Goal: Find specific fact: Find specific page/section

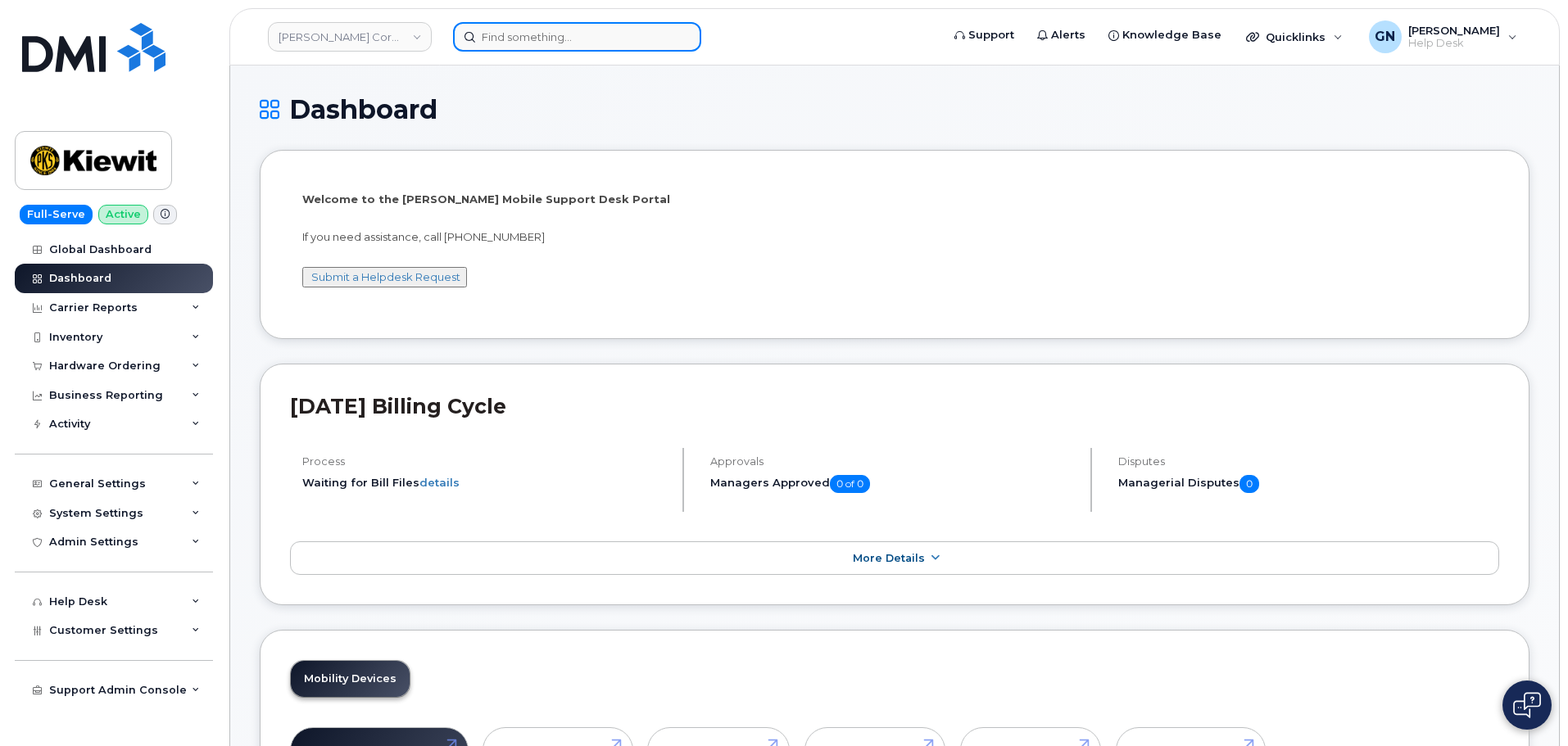
click at [584, 48] on input at bounding box center [577, 37] width 248 height 30
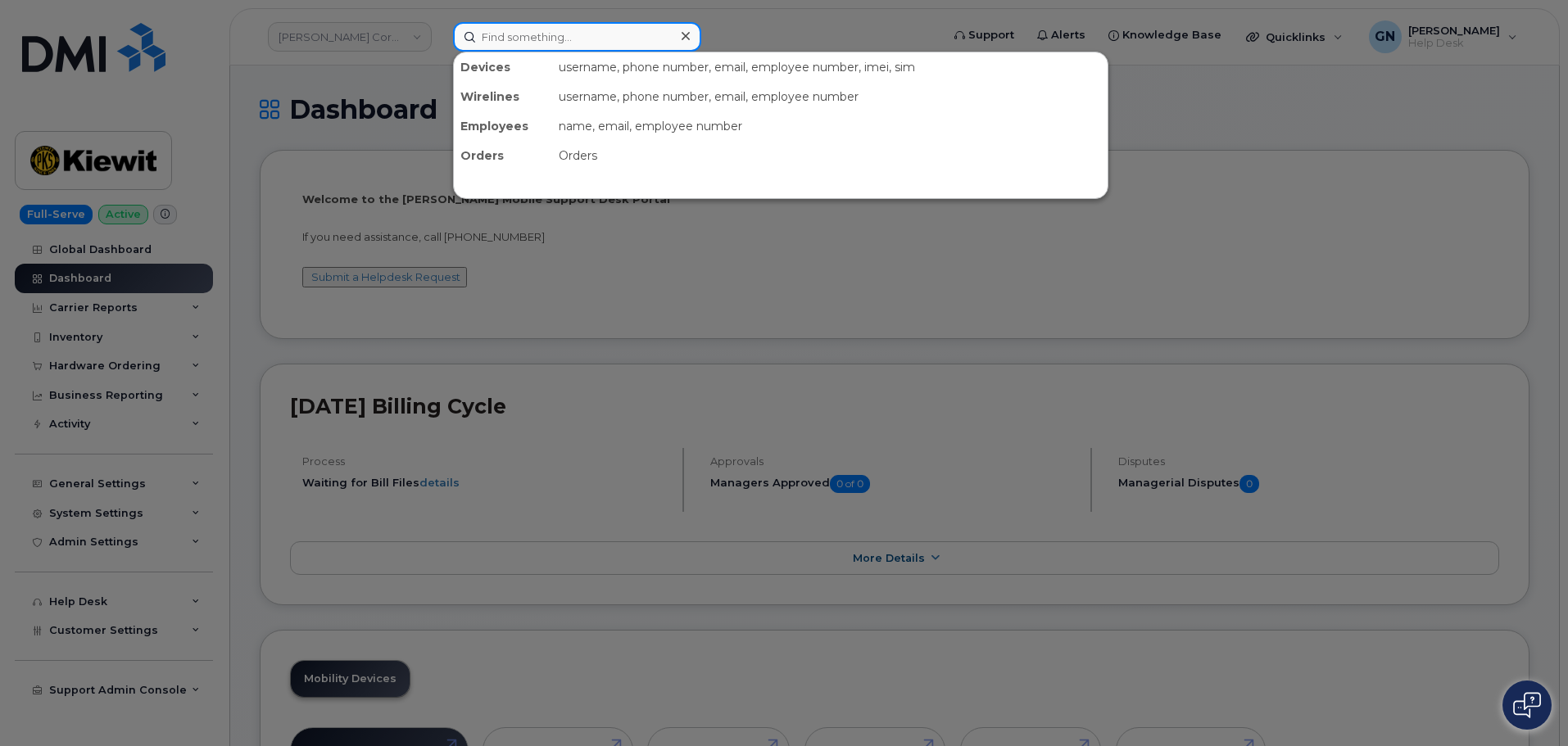
paste input "7809135295"
type input "7809135295"
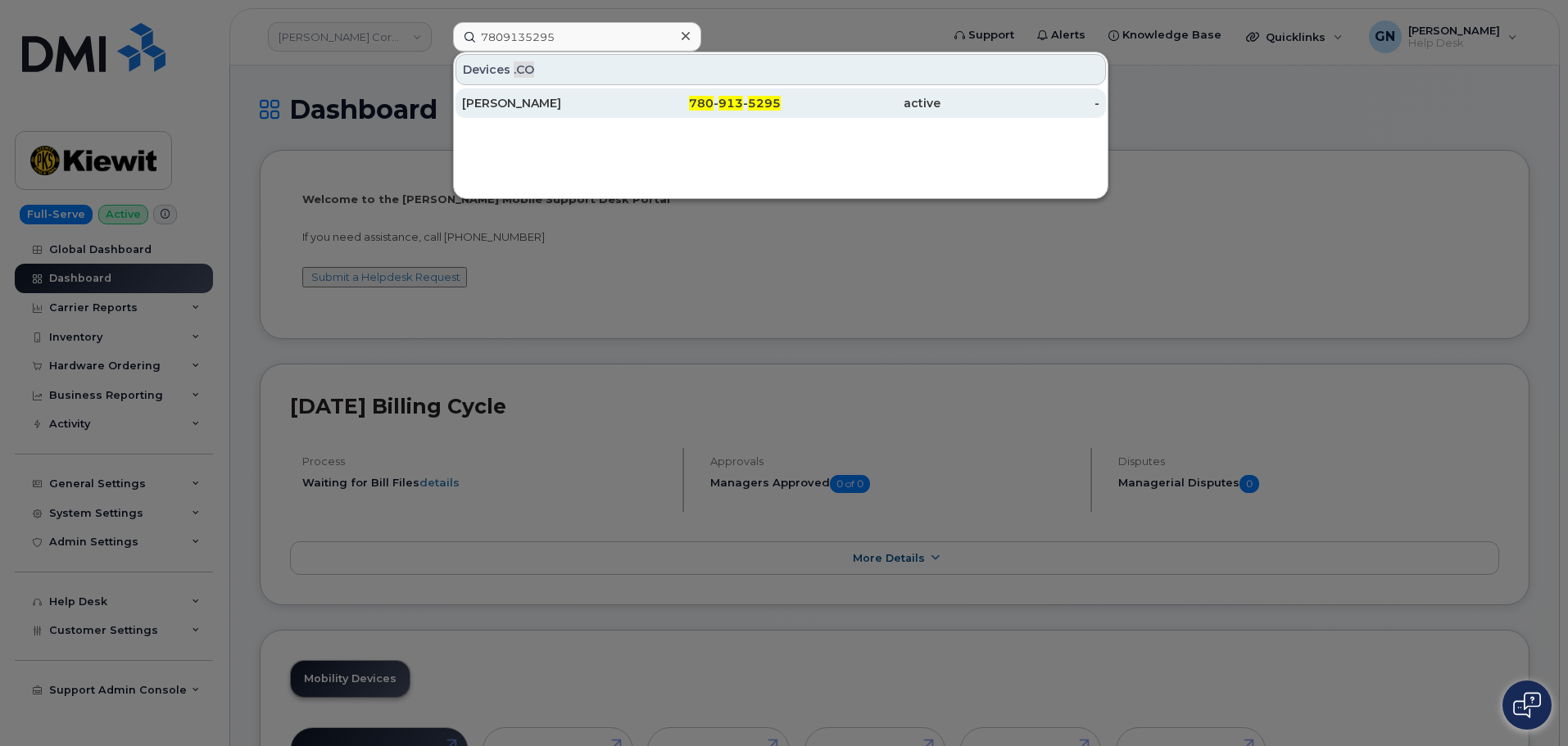
click at [523, 111] on div "Bart Zahara" at bounding box center [543, 103] width 160 height 16
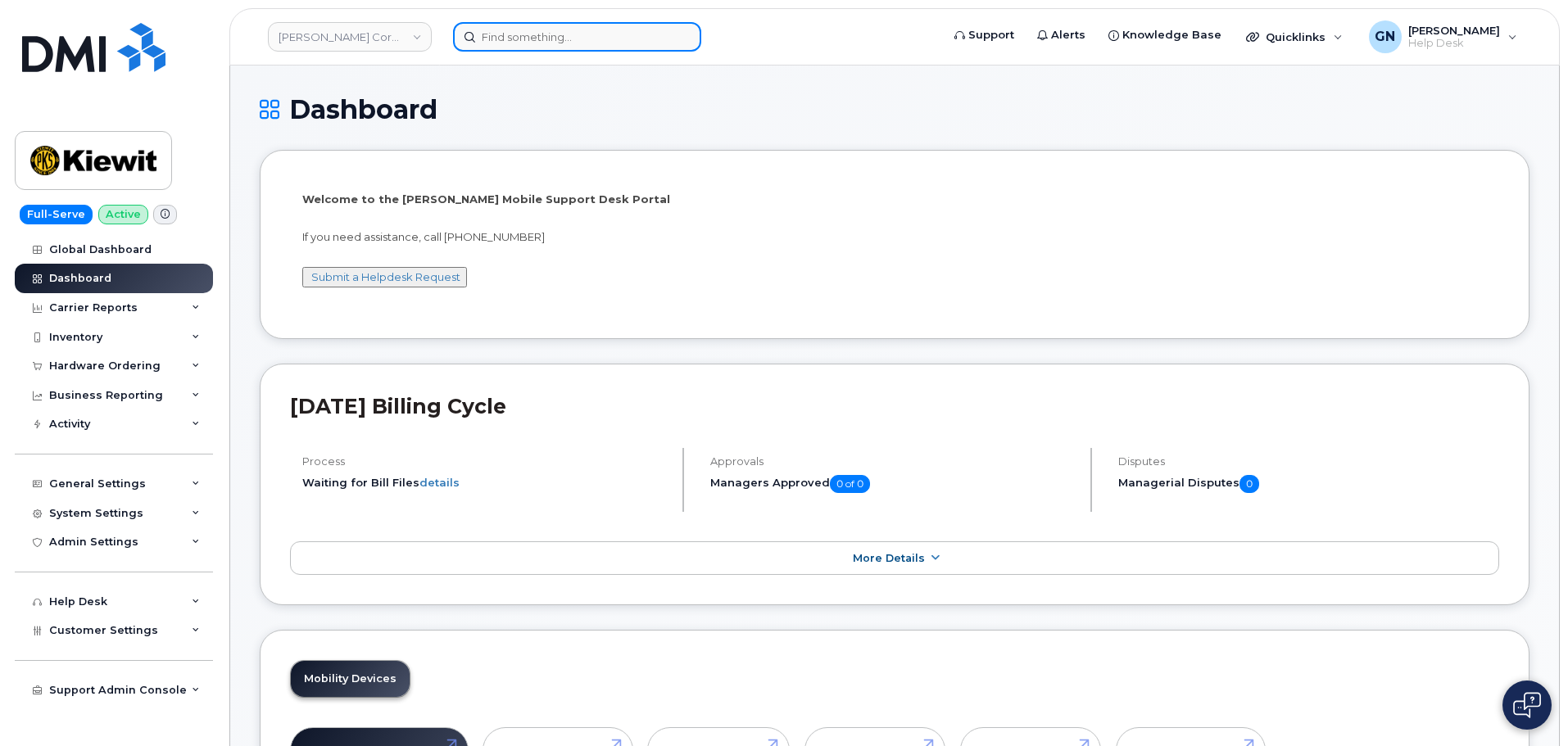
click at [519, 48] on input at bounding box center [577, 37] width 248 height 30
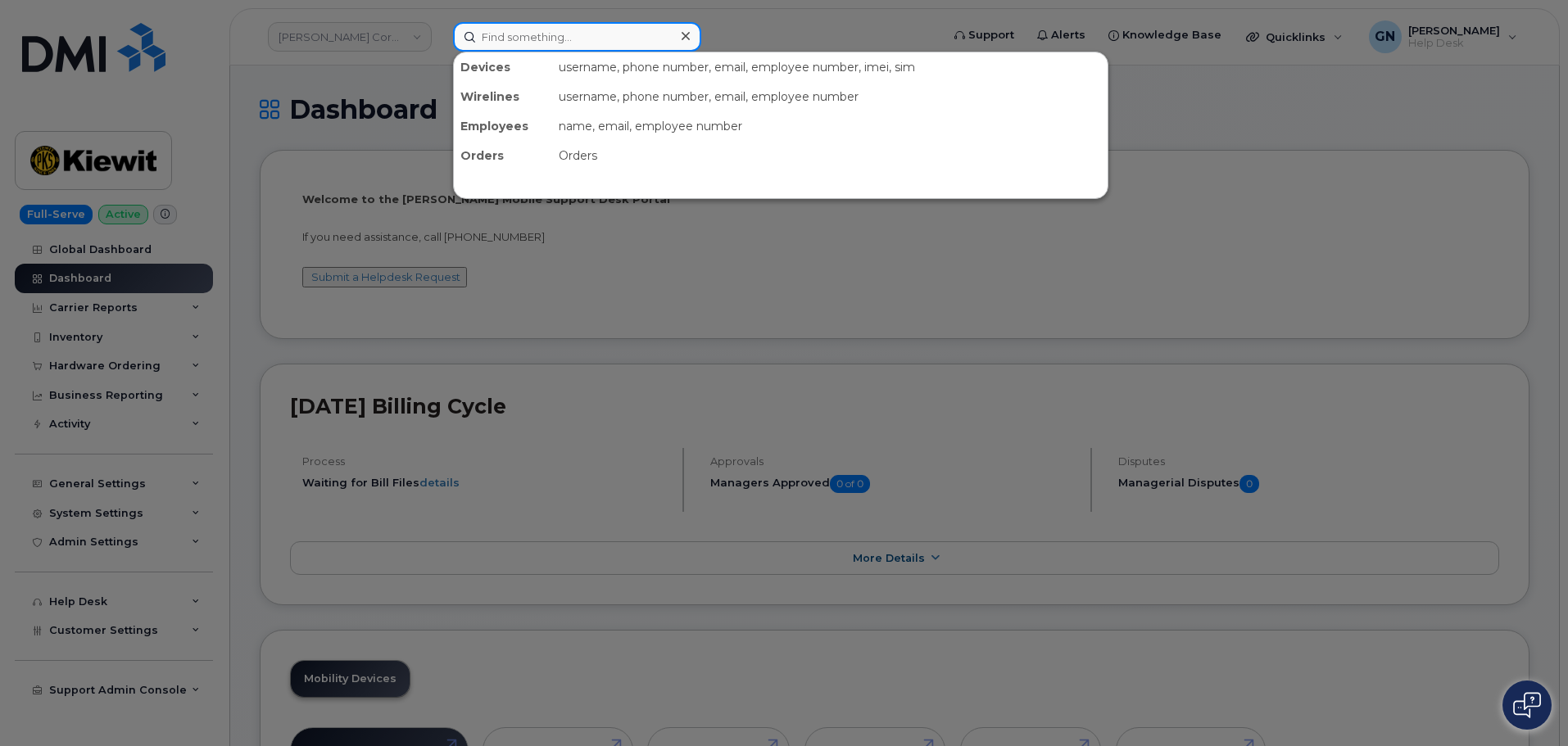
paste input "9452865705"
type input "9452865705"
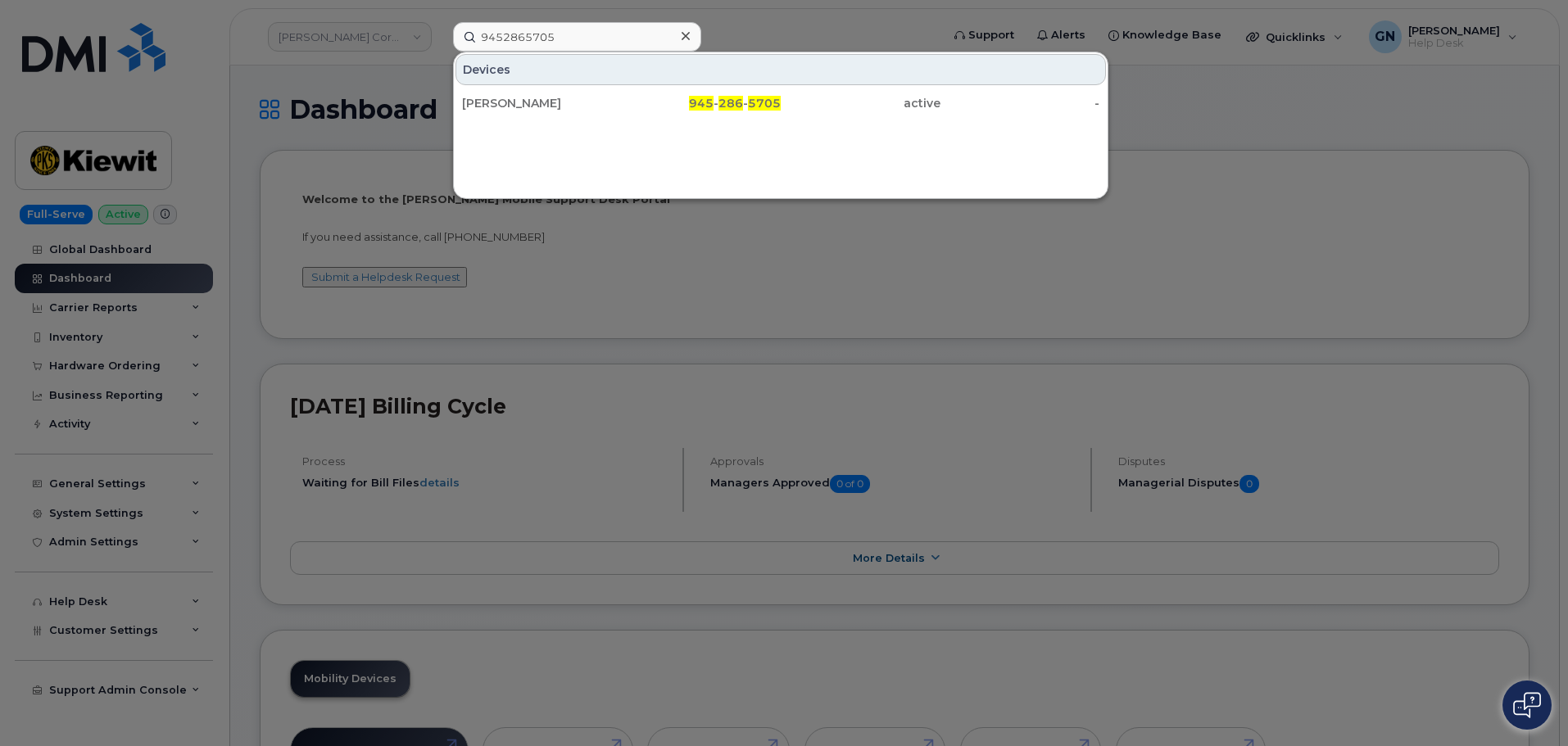
drag, startPoint x: 605, startPoint y: 115, endPoint x: 627, endPoint y: 148, distance: 39.7
click at [622, 115] on div "[PERSON_NAME]" at bounding box center [702, 103] width 160 height 30
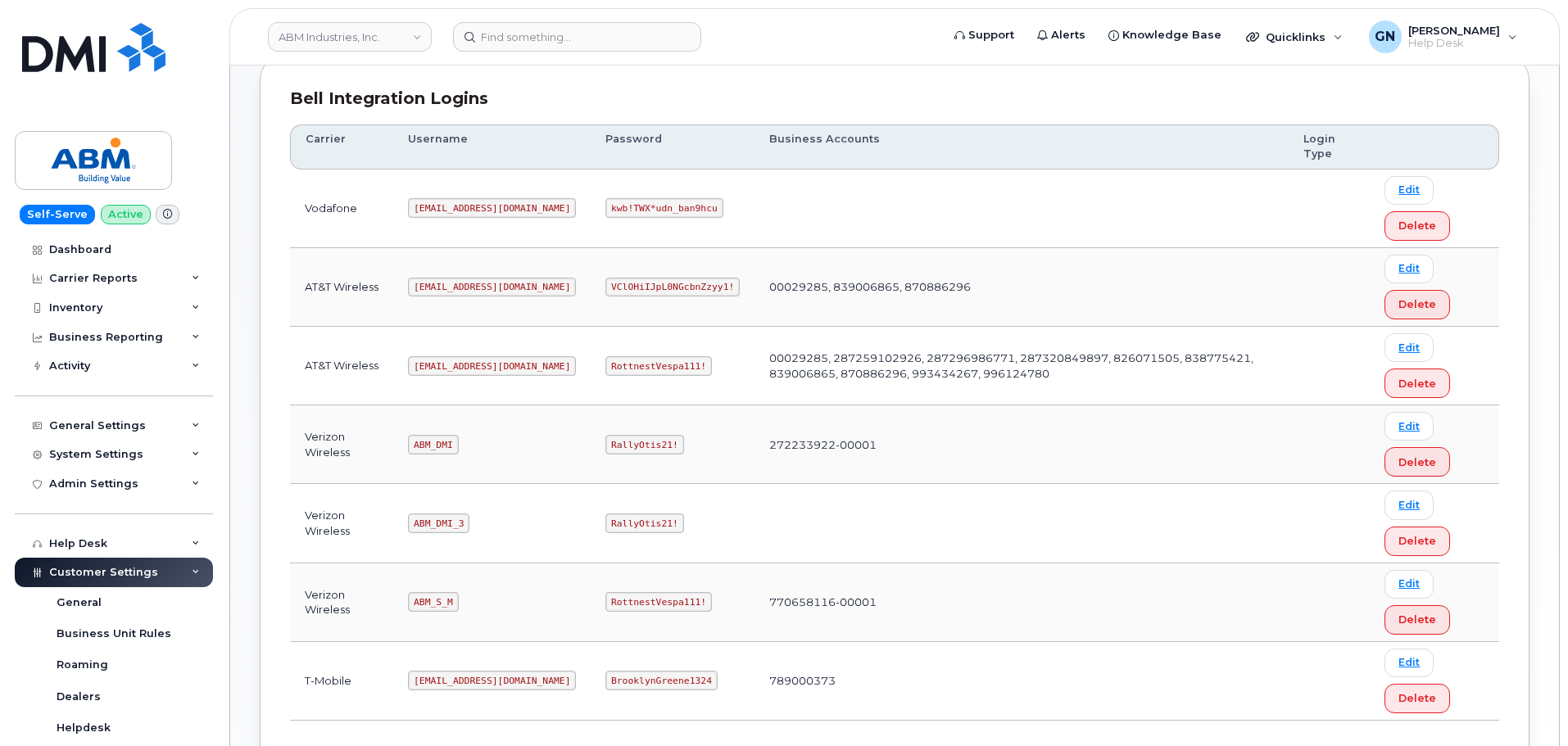
scroll to position [246, 0]
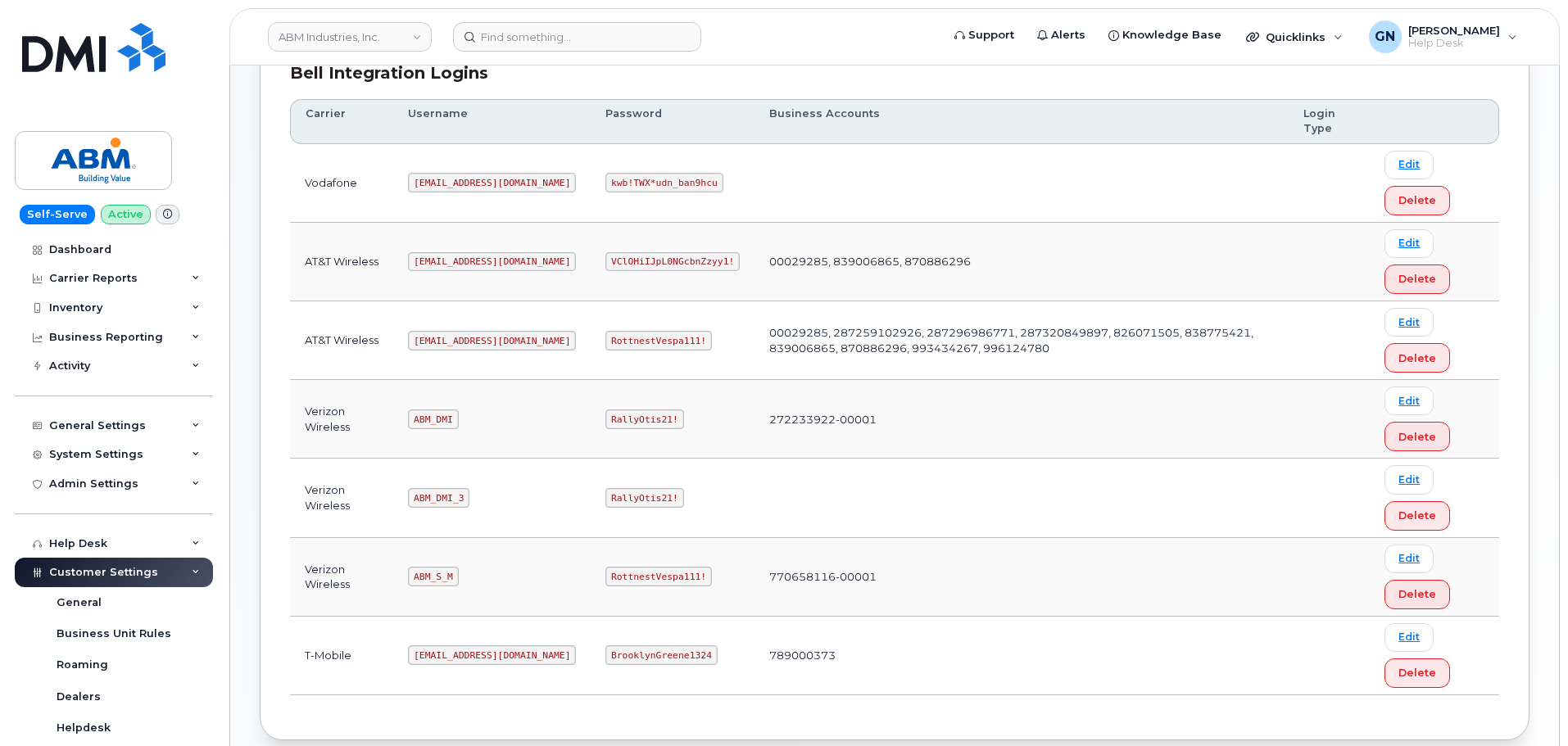
click at [445, 340] on code "abm@dminc.com" at bounding box center [491, 341] width 168 height 20
copy code "abm@dminc.com"
click at [613, 338] on code "RottnestVespa111!" at bounding box center [658, 341] width 106 height 20
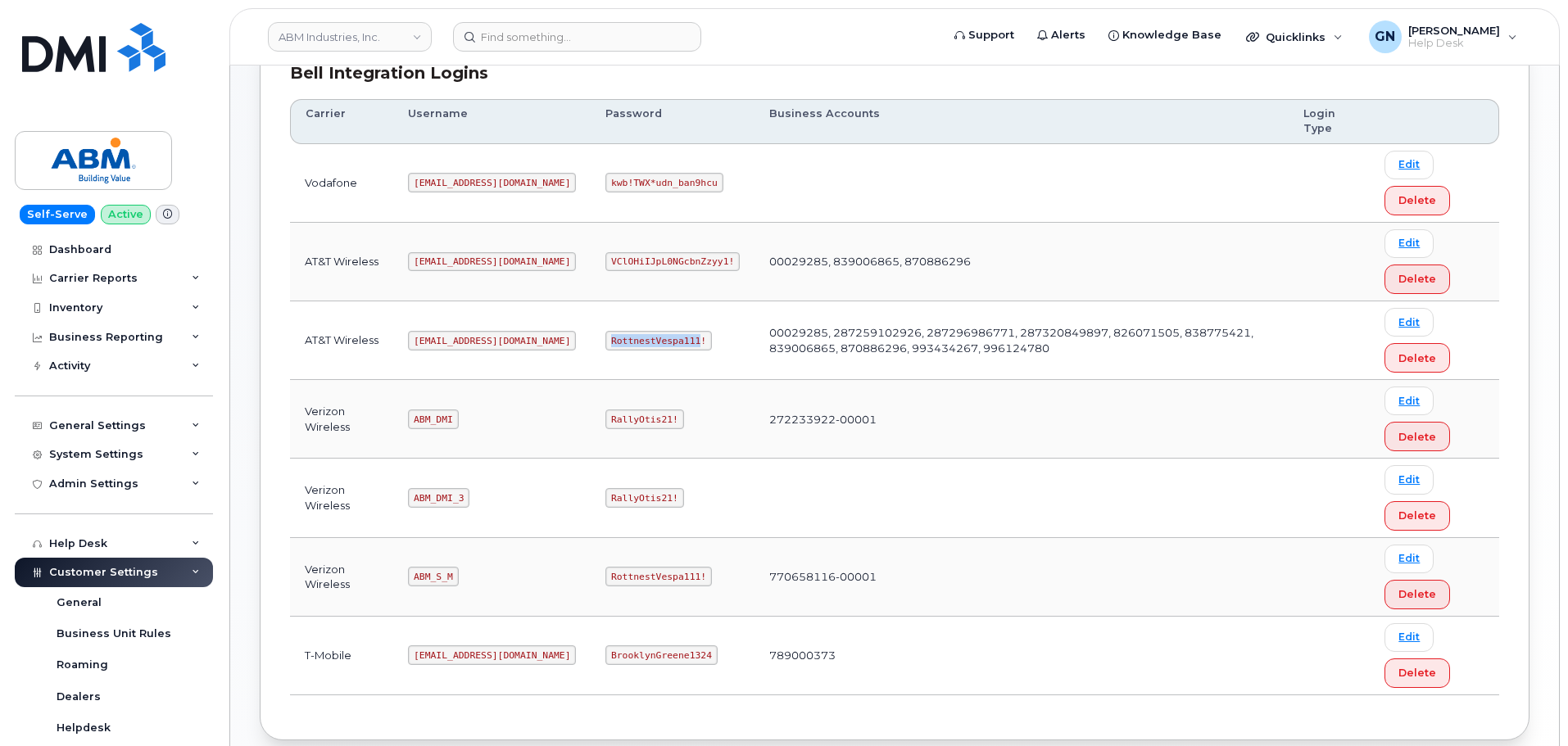
click at [613, 338] on code "RottnestVespa111!" at bounding box center [658, 341] width 106 height 20
copy code "RottnestVespa111!"
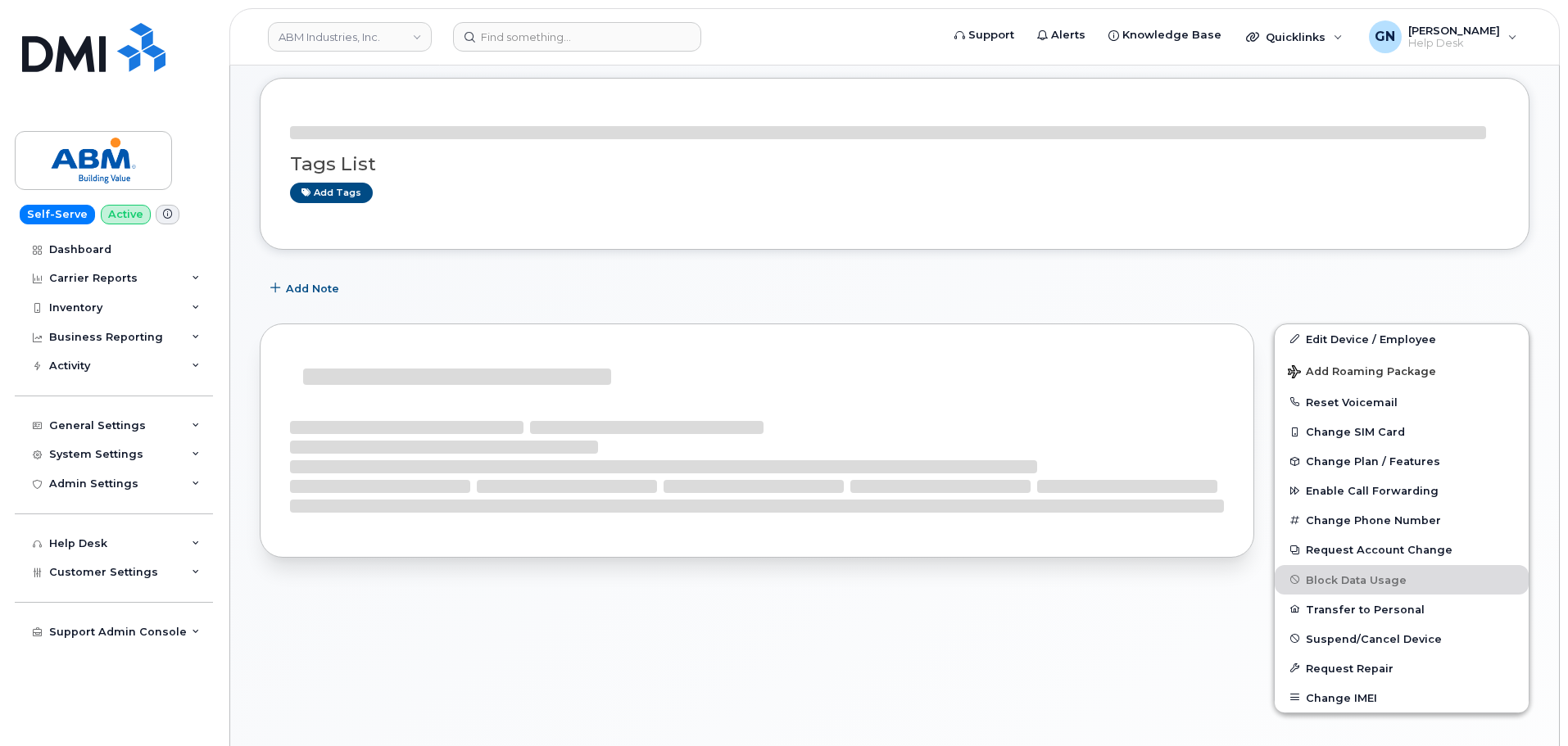
scroll to position [246, 0]
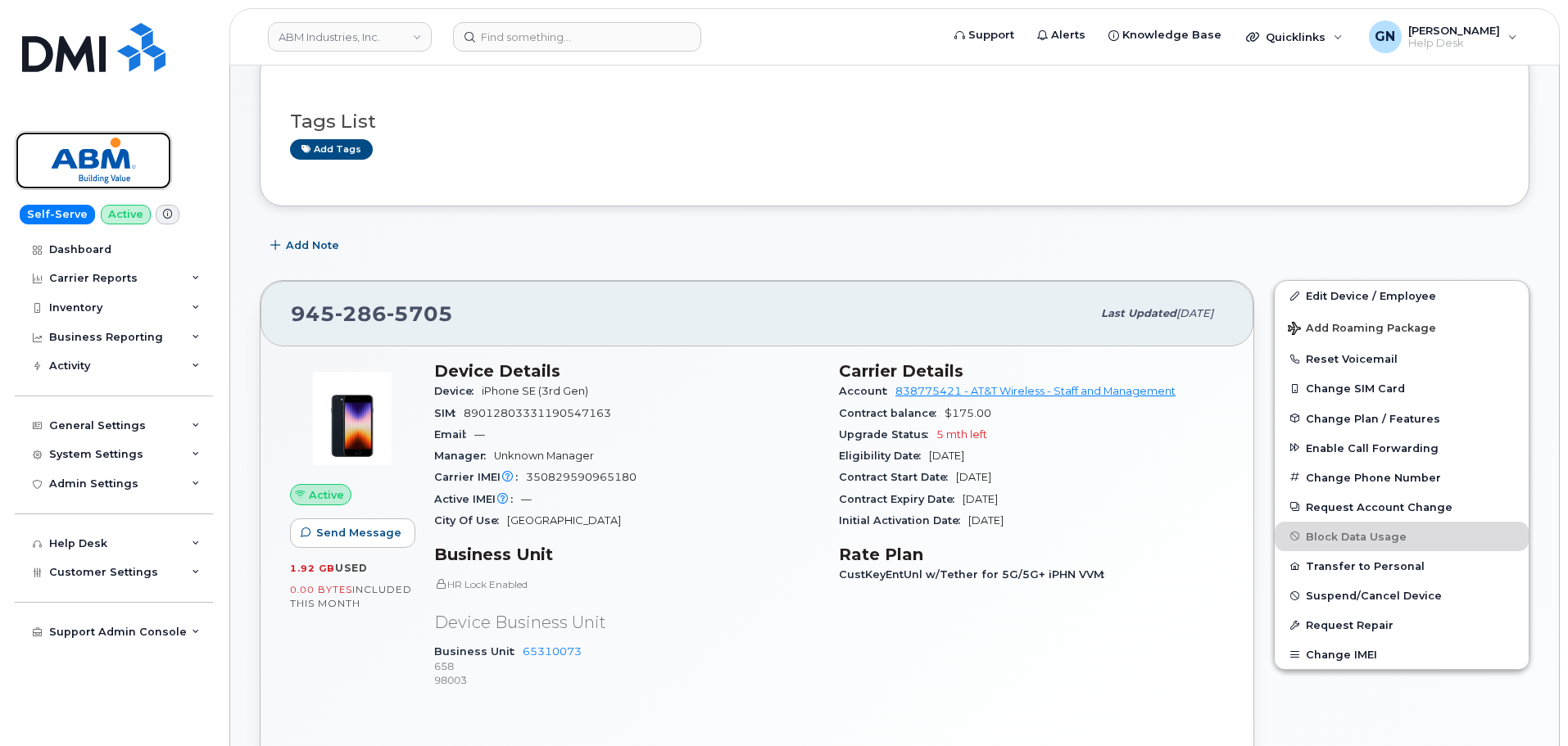
click at [112, 166] on img at bounding box center [94, 161] width 126 height 48
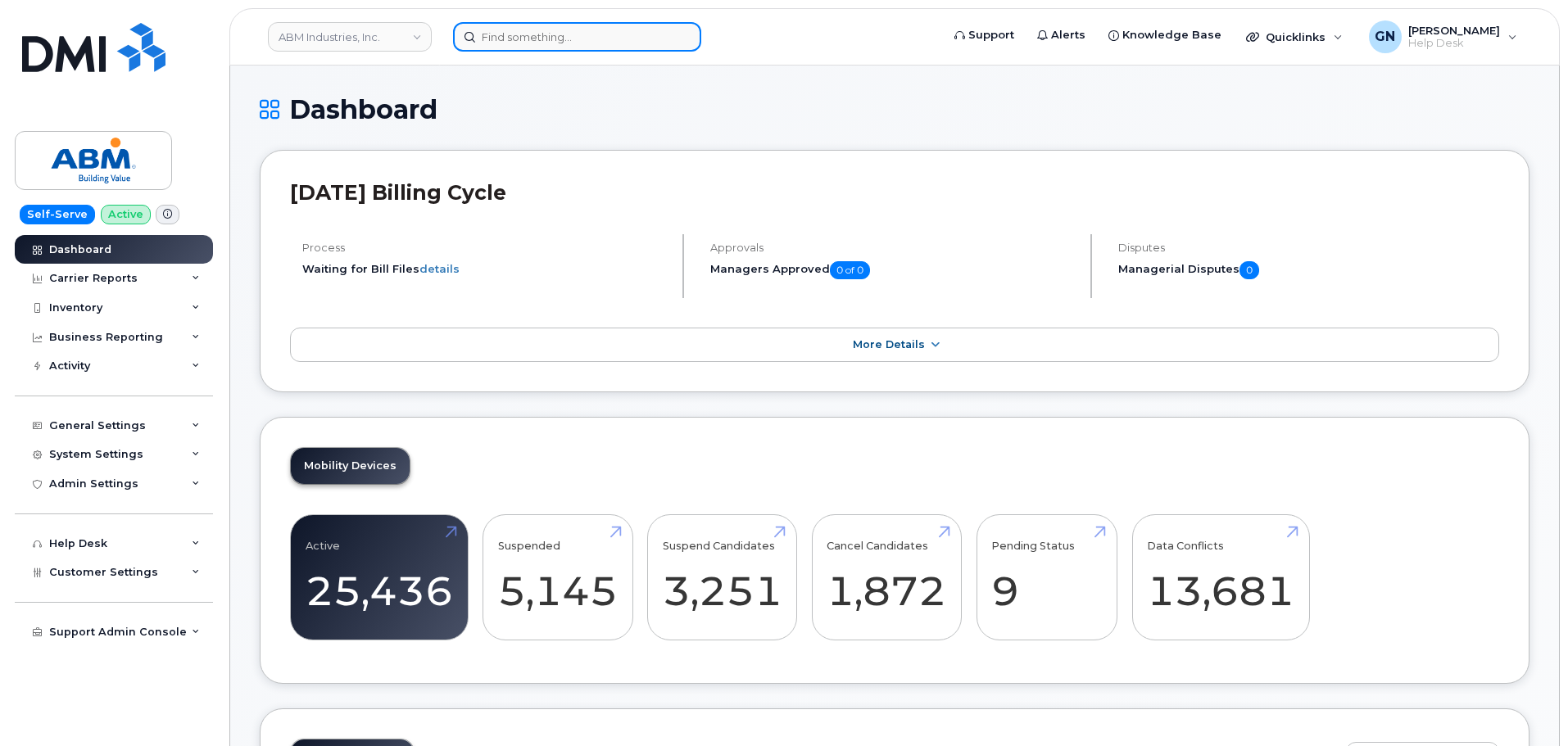
click at [514, 47] on input at bounding box center [577, 37] width 248 height 30
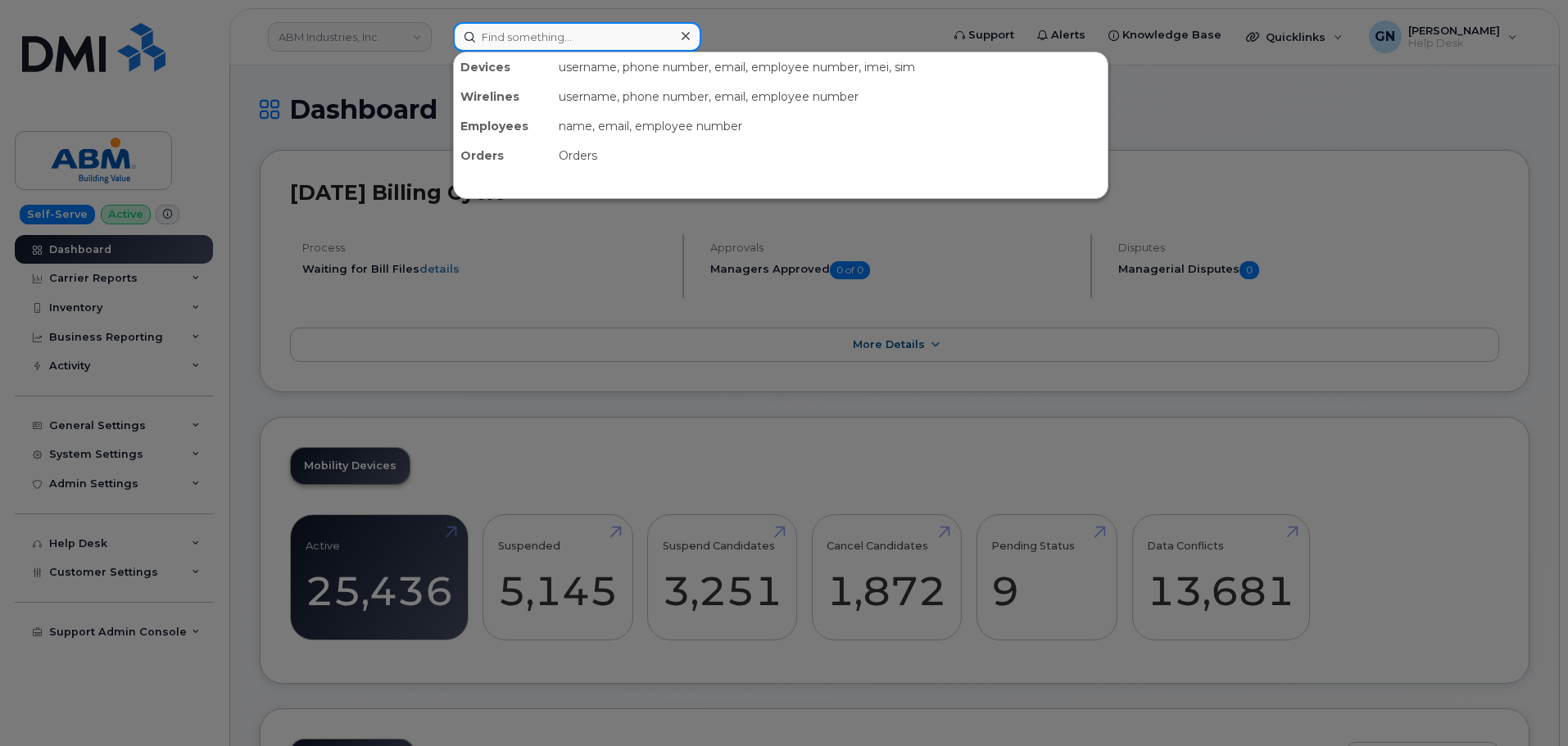
paste input "6465225516"
type input "6465225516"
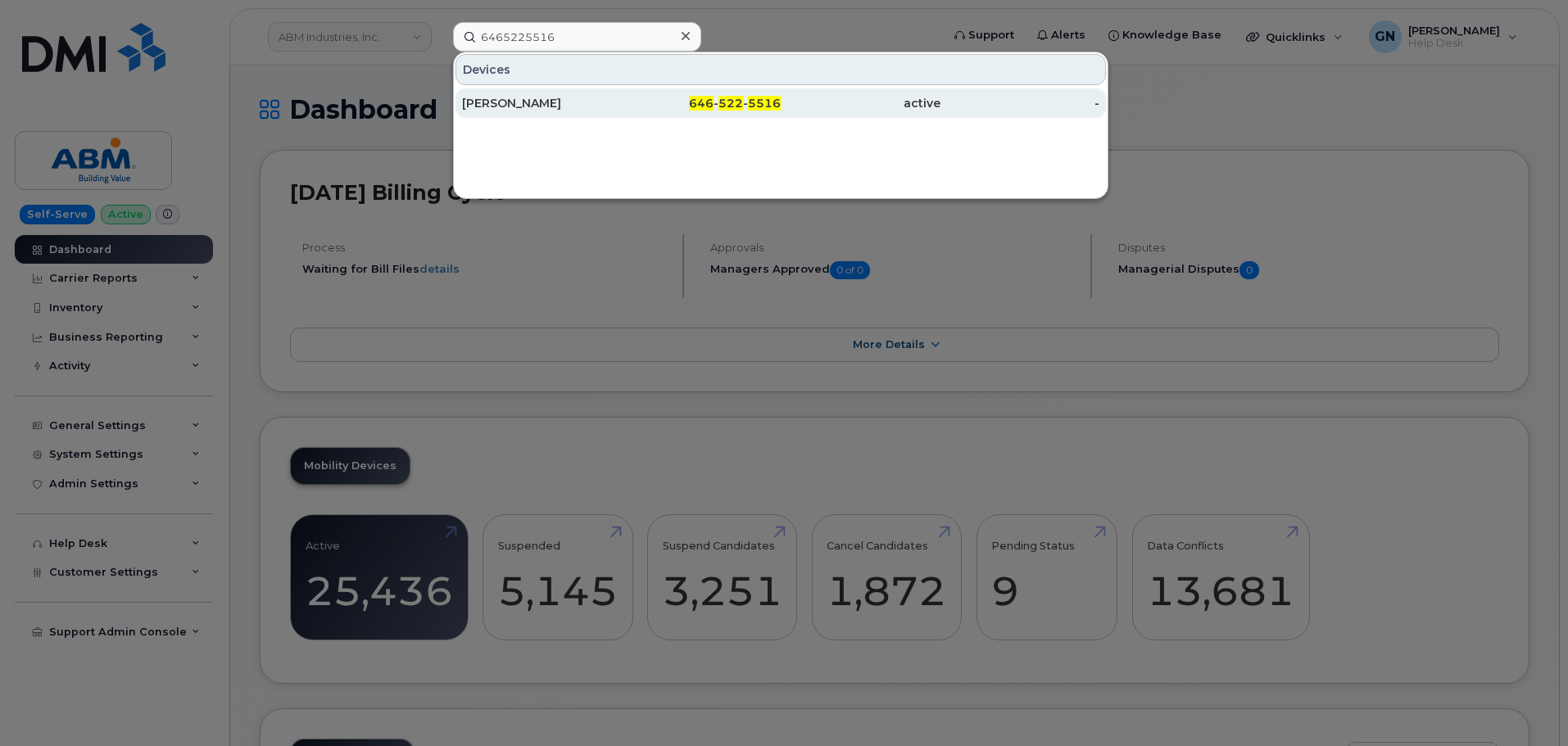
click at [617, 101] on div "[PERSON_NAME]" at bounding box center [543, 103] width 160 height 16
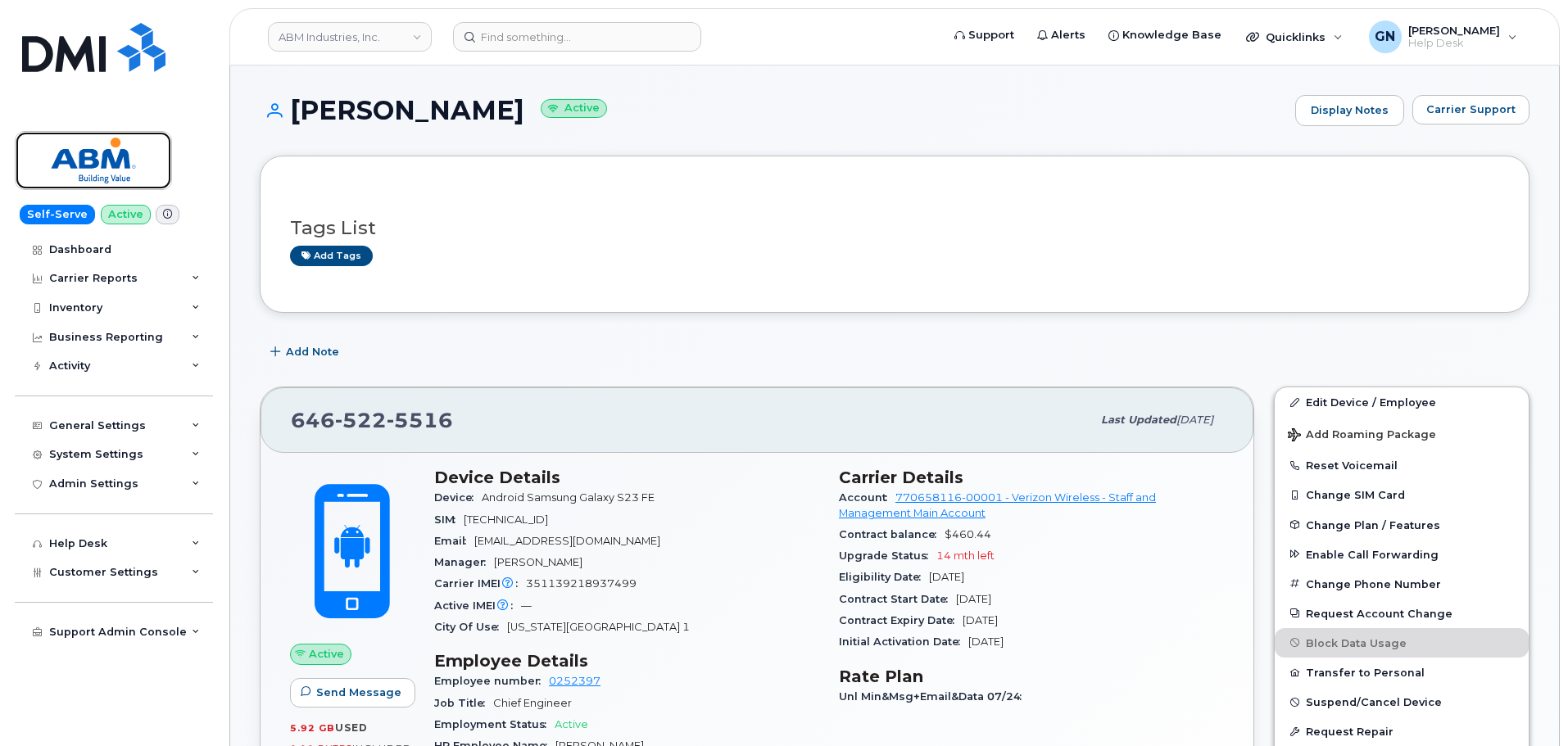
click at [146, 157] on img at bounding box center [94, 161] width 126 height 48
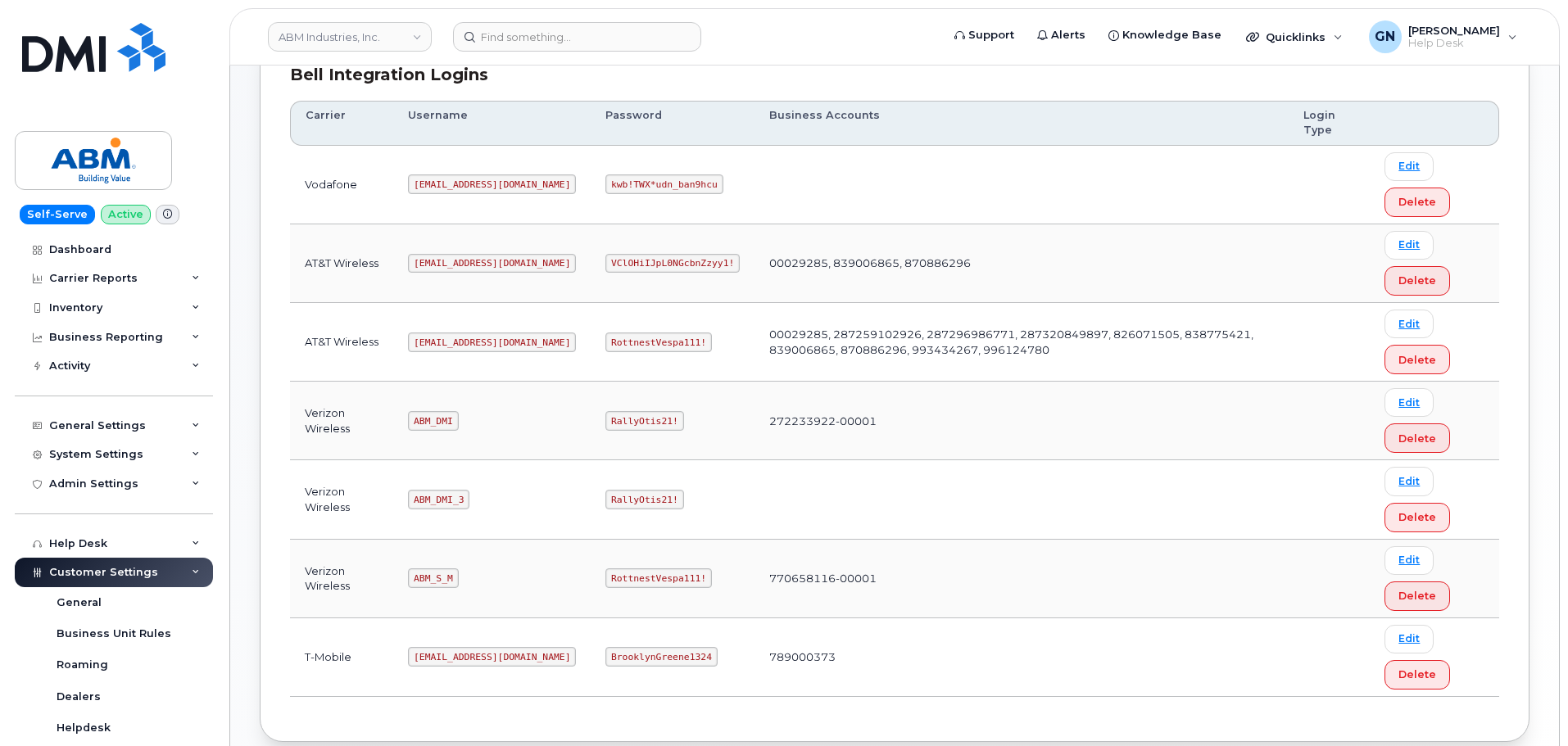
scroll to position [246, 0]
click at [425, 577] on code "ABM_S_M" at bounding box center [433, 577] width 50 height 20
copy code "ABM_S_M"
click at [606, 576] on code "RottnestVespa111!" at bounding box center [658, 577] width 106 height 20
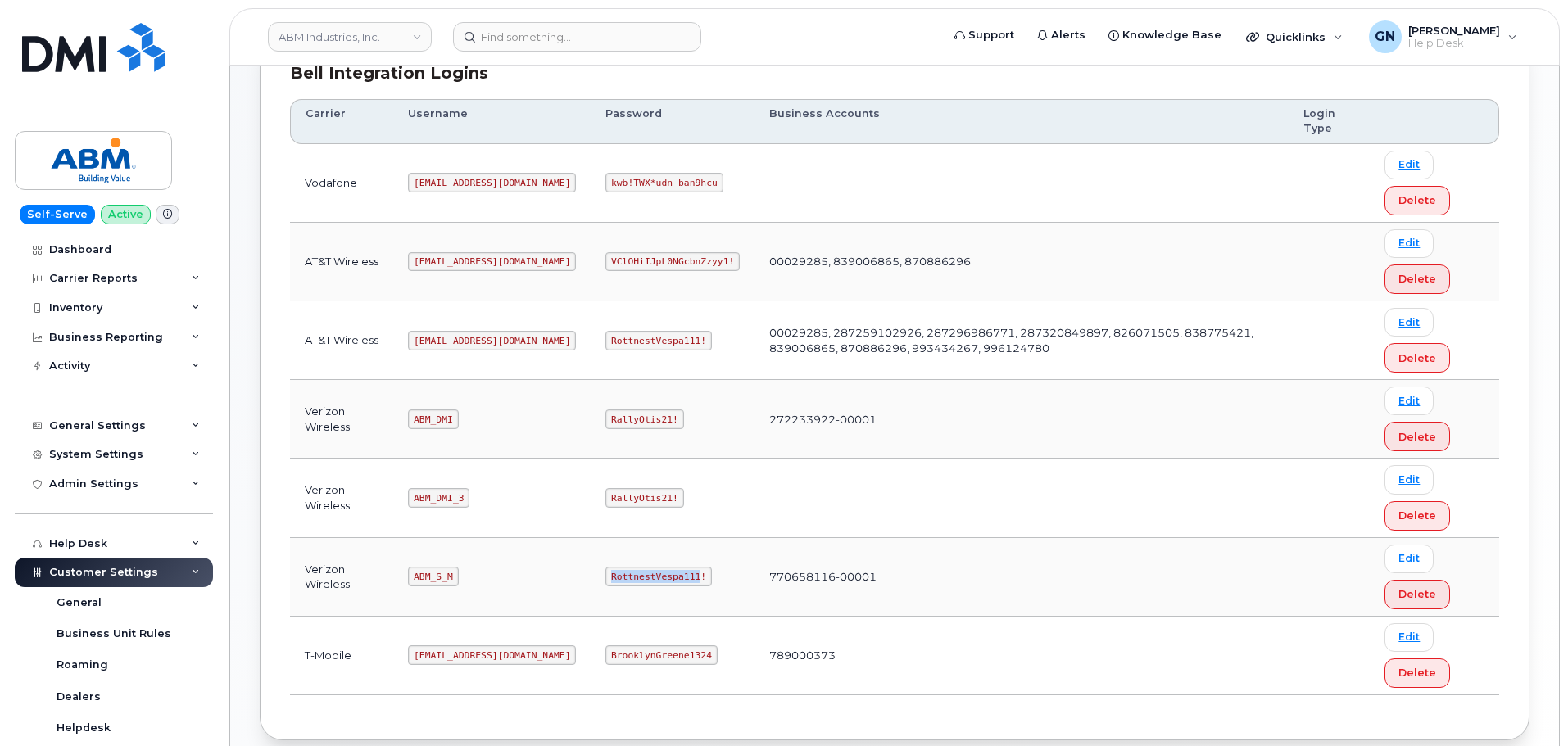
click at [606, 576] on code "RottnestVespa111!" at bounding box center [658, 577] width 106 height 20
click at [606, 575] on code "RottnestVespa111!" at bounding box center [658, 577] width 106 height 20
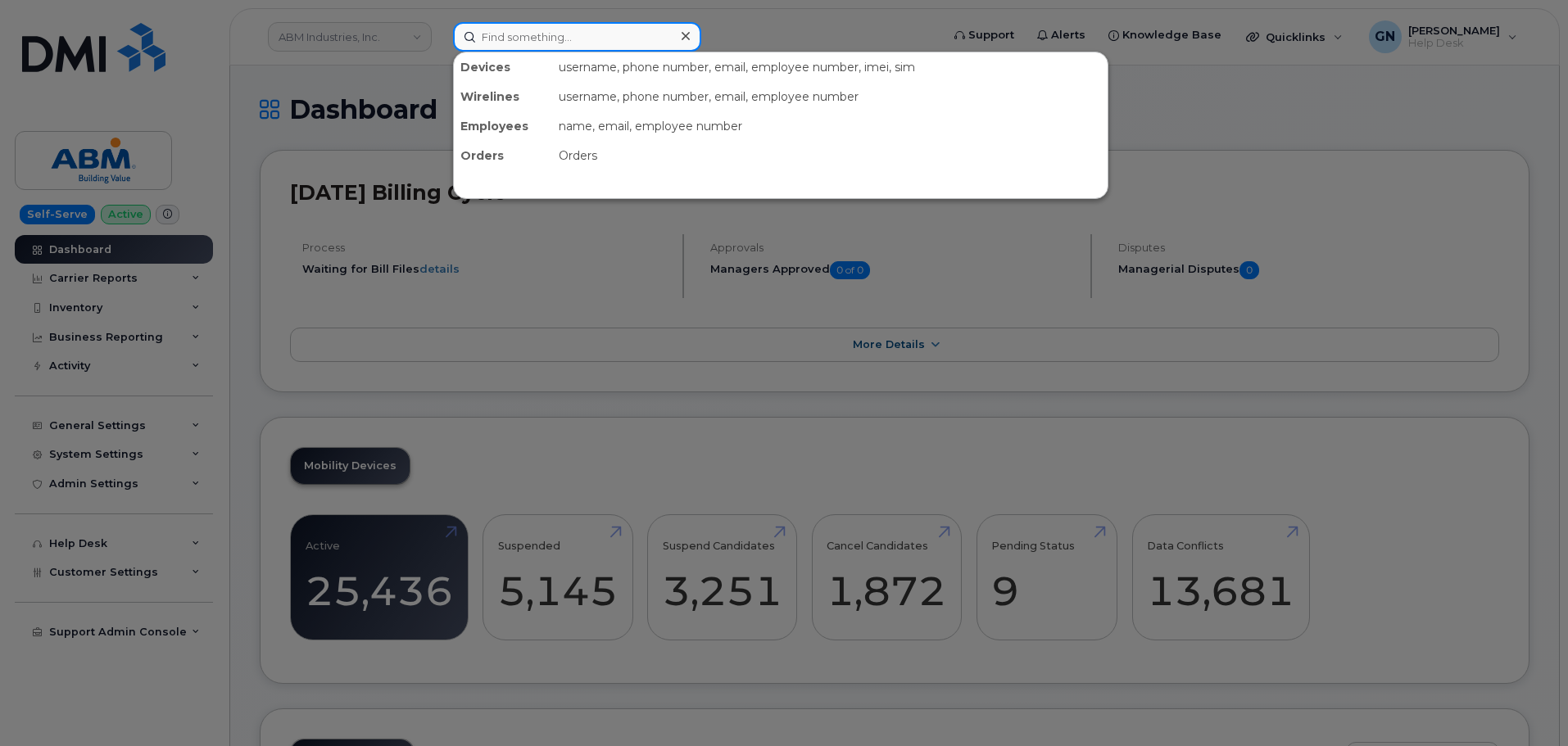
click at [575, 38] on input at bounding box center [577, 37] width 248 height 30
paste input "3066556050"
type input "3066556050"
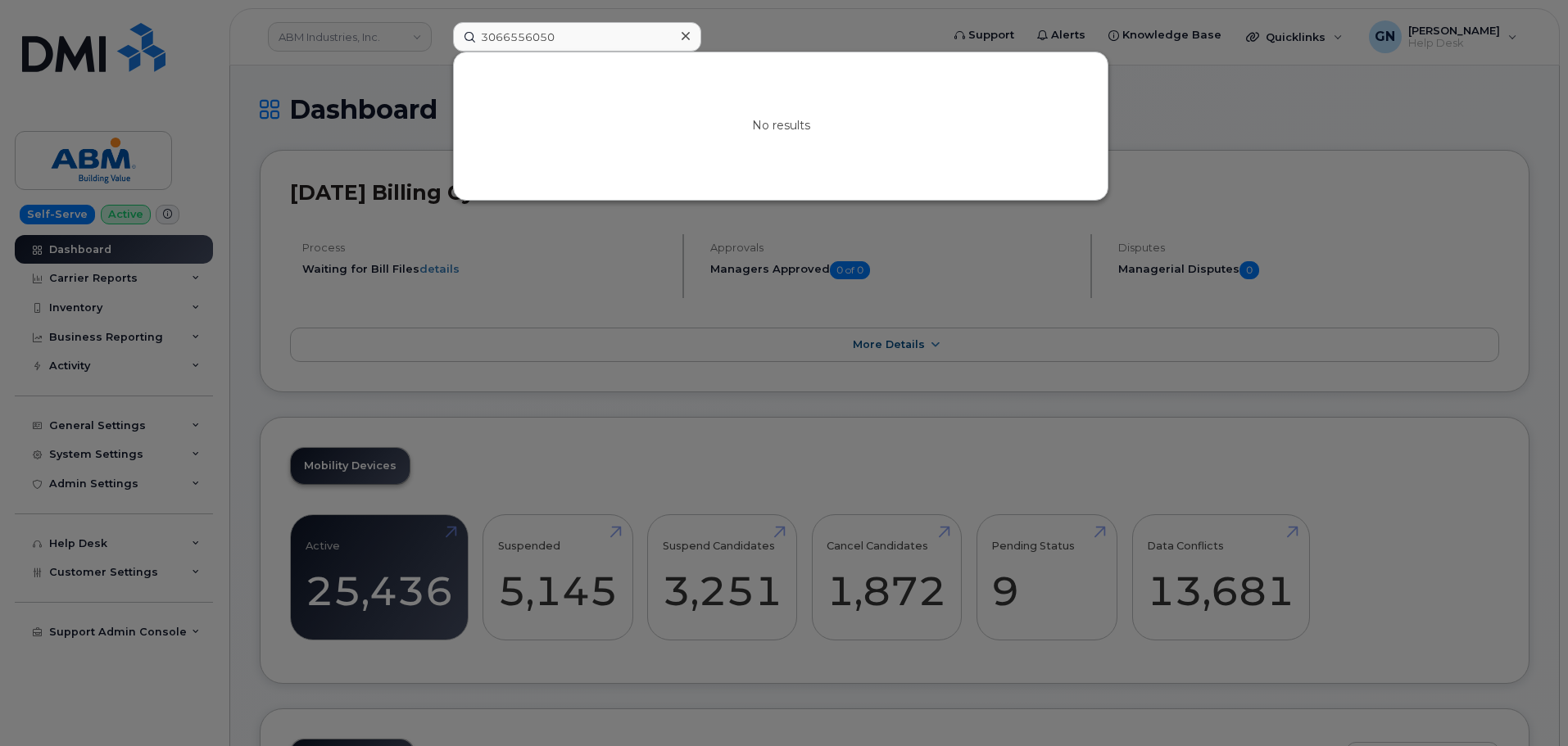
drag, startPoint x: 682, startPoint y: 37, endPoint x: 603, endPoint y: 7, distance: 84.5
click at [681, 37] on icon at bounding box center [686, 36] width 9 height 13
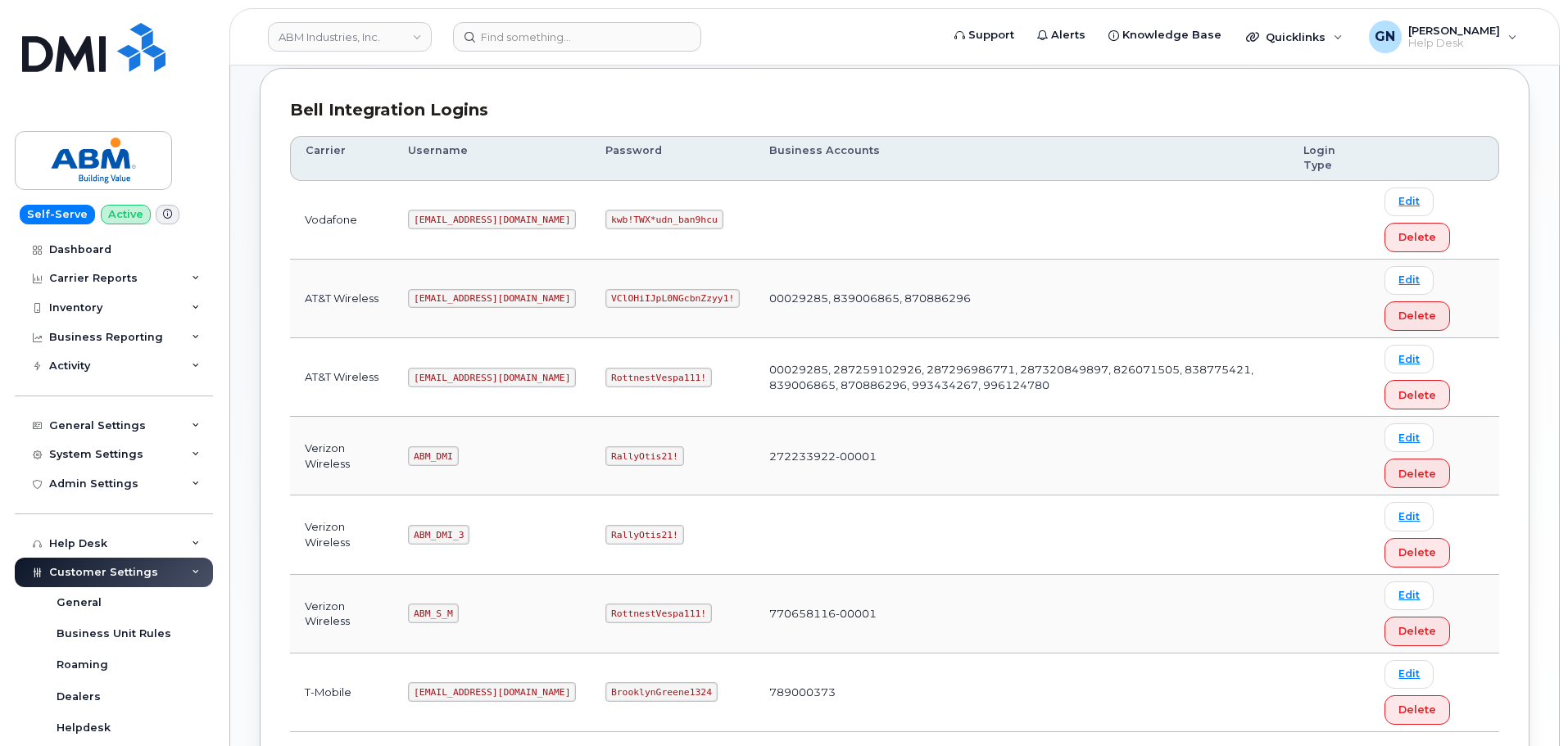
scroll to position [246, 0]
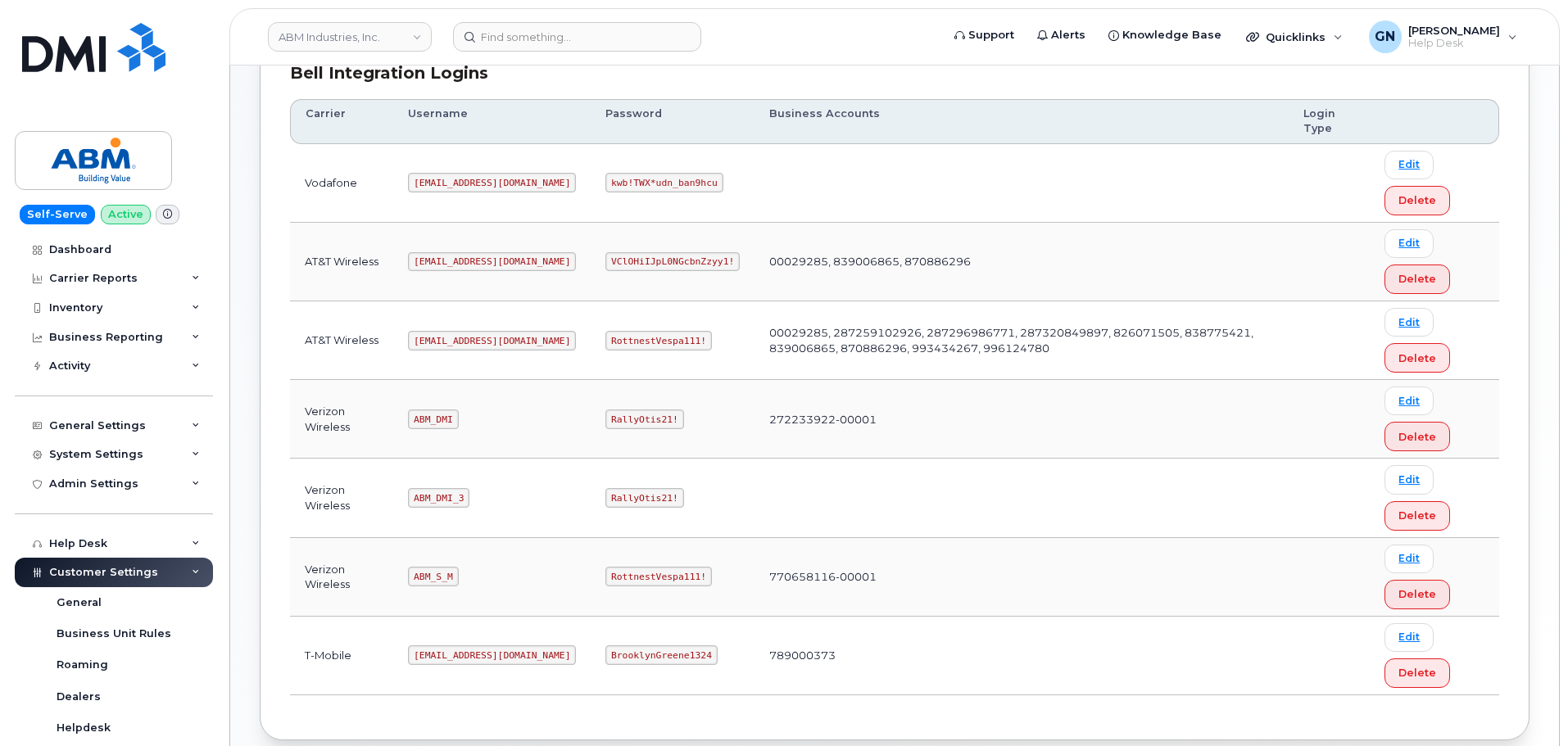
click at [439, 570] on code "ABM_S_M" at bounding box center [433, 577] width 50 height 20
click at [439, 577] on code "ABM_S_M" at bounding box center [433, 577] width 50 height 20
copy code "ABM_S_M"
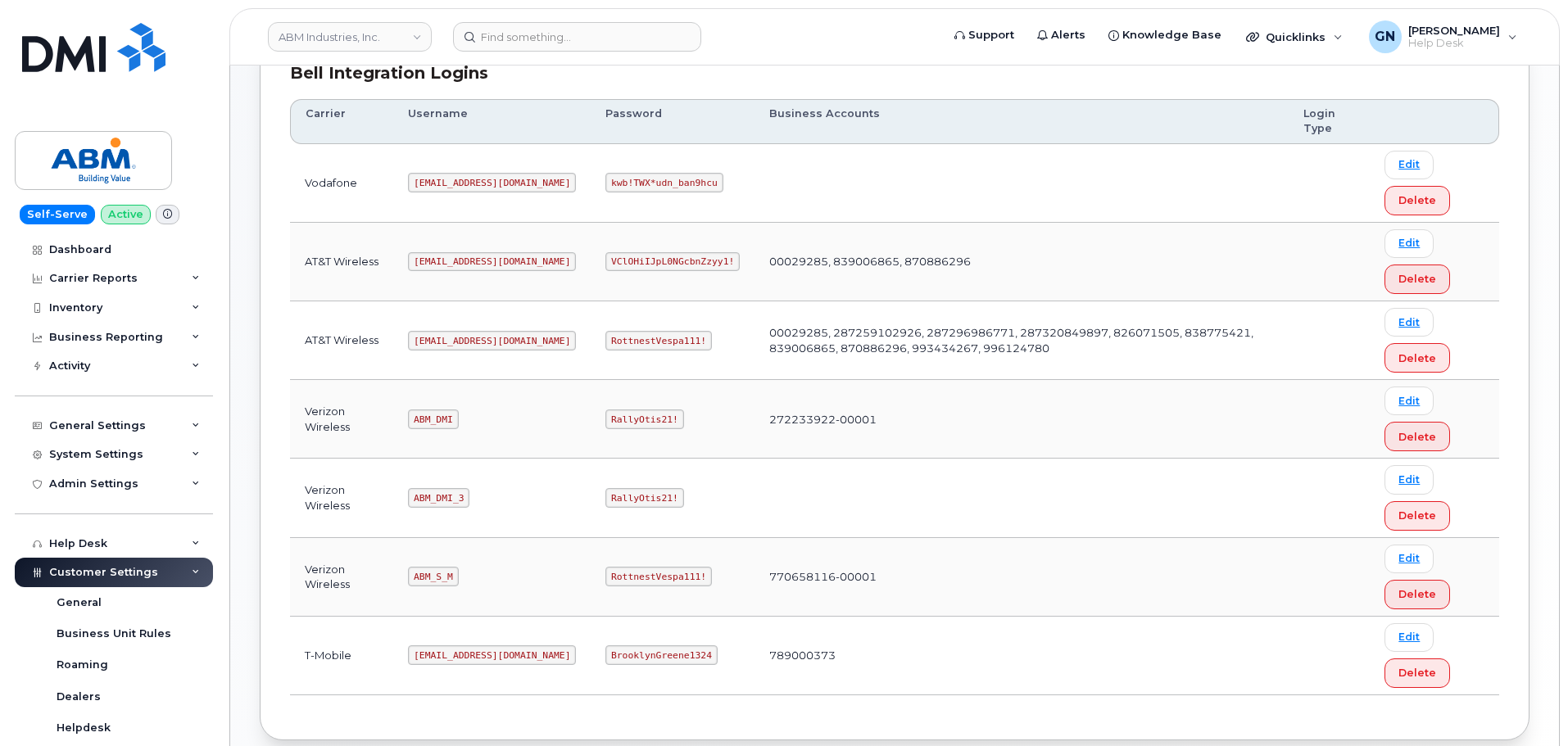
click at [611, 576] on code "RottnestVespa111!" at bounding box center [658, 577] width 106 height 20
copy code "RottnestVespa111!"
